Goal: Information Seeking & Learning: Compare options

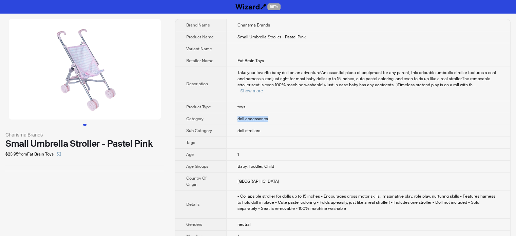
drag, startPoint x: 236, startPoint y: 112, endPoint x: 281, endPoint y: 112, distance: 44.8
click at [281, 113] on td "doll accessories" at bounding box center [368, 119] width 284 height 12
drag, startPoint x: 269, startPoint y: 120, endPoint x: 234, endPoint y: 123, distance: 35.1
click at [234, 125] on td "doll strollers" at bounding box center [368, 131] width 284 height 12
drag, startPoint x: 184, startPoint y: 111, endPoint x: 209, endPoint y: 115, distance: 25.2
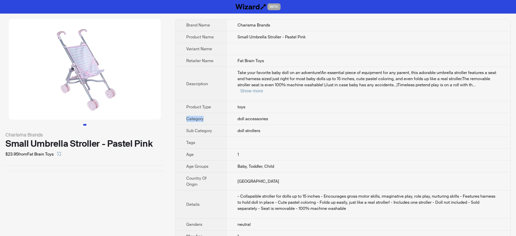
click at [209, 115] on th "Category" at bounding box center [200, 119] width 51 height 12
drag, startPoint x: 184, startPoint y: 122, endPoint x: 216, endPoint y: 128, distance: 33.0
click at [216, 128] on th "Sub Category" at bounding box center [200, 131] width 51 height 12
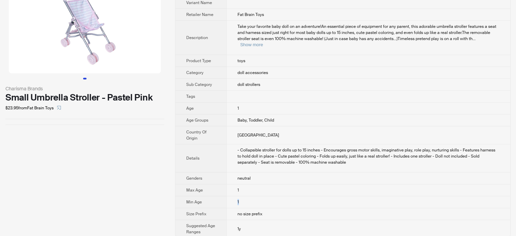
drag, startPoint x: 235, startPoint y: 195, endPoint x: 247, endPoint y: 195, distance: 12.2
click at [247, 196] on td "1" at bounding box center [368, 202] width 284 height 12
drag, startPoint x: 241, startPoint y: 182, endPoint x: 233, endPoint y: 183, distance: 7.5
click at [233, 184] on td "1" at bounding box center [368, 190] width 284 height 12
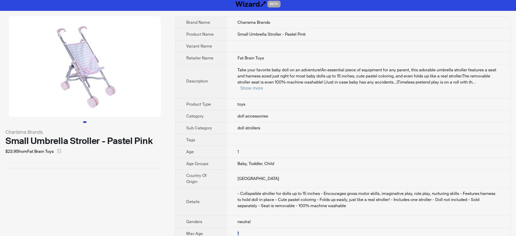
scroll to position [0, 0]
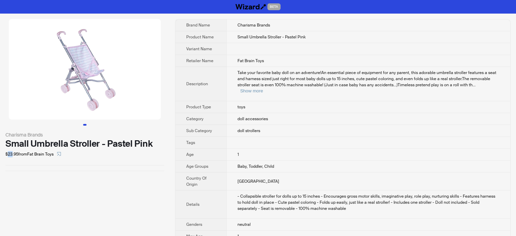
drag, startPoint x: 8, startPoint y: 153, endPoint x: 13, endPoint y: 154, distance: 4.8
click at [13, 154] on div "$23.95 from Fat Brain Toys" at bounding box center [84, 154] width 159 height 11
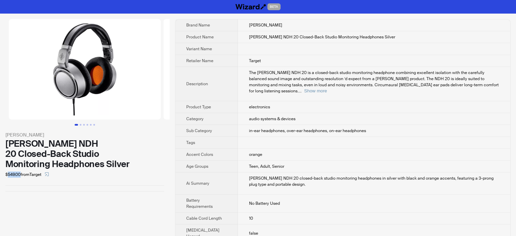
drag, startPoint x: 7, startPoint y: 164, endPoint x: 20, endPoint y: 164, distance: 13.6
click at [20, 169] on div "$549.00 from Target" at bounding box center [84, 174] width 159 height 11
drag, startPoint x: 271, startPoint y: 25, endPoint x: 240, endPoint y: 24, distance: 31.3
click at [240, 24] on td "Neumann" at bounding box center [374, 25] width 272 height 12
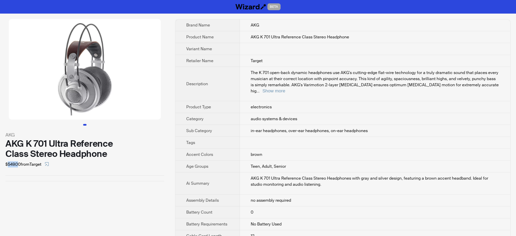
drag, startPoint x: 7, startPoint y: 164, endPoint x: 19, endPoint y: 164, distance: 12.2
click at [19, 164] on div "$549.00 from Target" at bounding box center [84, 164] width 159 height 11
drag, startPoint x: 255, startPoint y: 24, endPoint x: 183, endPoint y: 2, distance: 76.1
click at [235, 24] on tr "Brand Name AKG" at bounding box center [342, 25] width 335 height 12
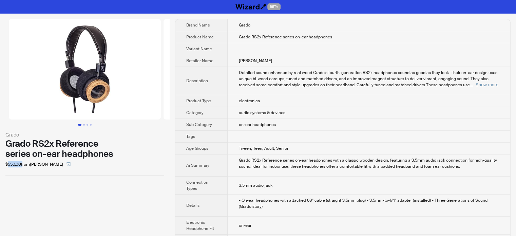
drag, startPoint x: 7, startPoint y: 163, endPoint x: 22, endPoint y: 166, distance: 15.7
click at [22, 166] on div "$550.00 from Crutchfield" at bounding box center [84, 164] width 159 height 11
drag, startPoint x: 257, startPoint y: 23, endPoint x: 229, endPoint y: 23, distance: 27.8
click at [229, 23] on td "Grado" at bounding box center [369, 25] width 283 height 12
